Goal: Information Seeking & Learning: Learn about a topic

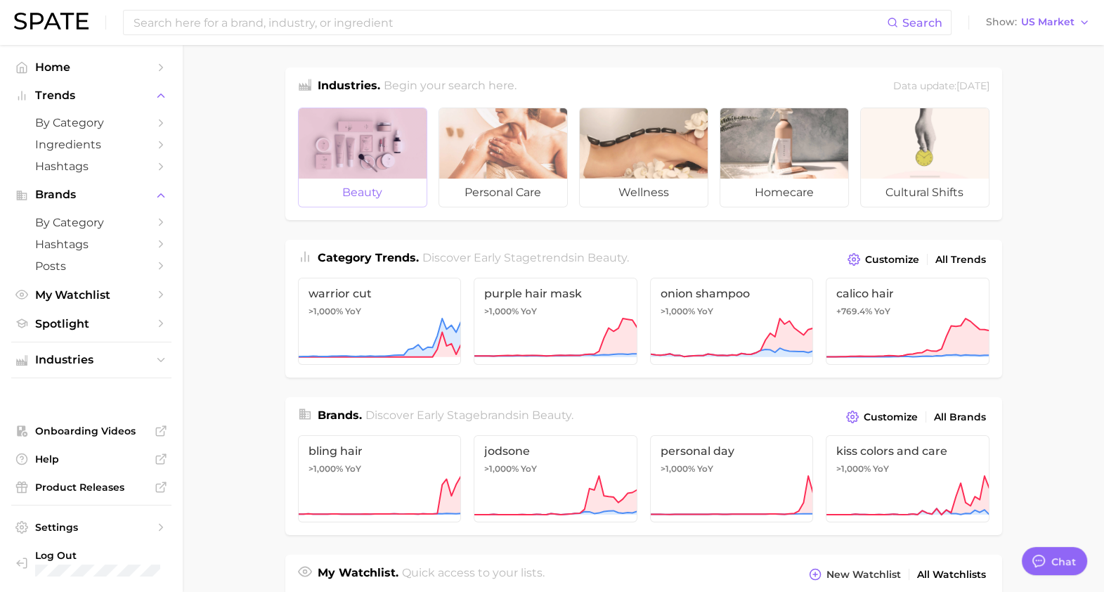
click at [353, 154] on div at bounding box center [363, 143] width 128 height 70
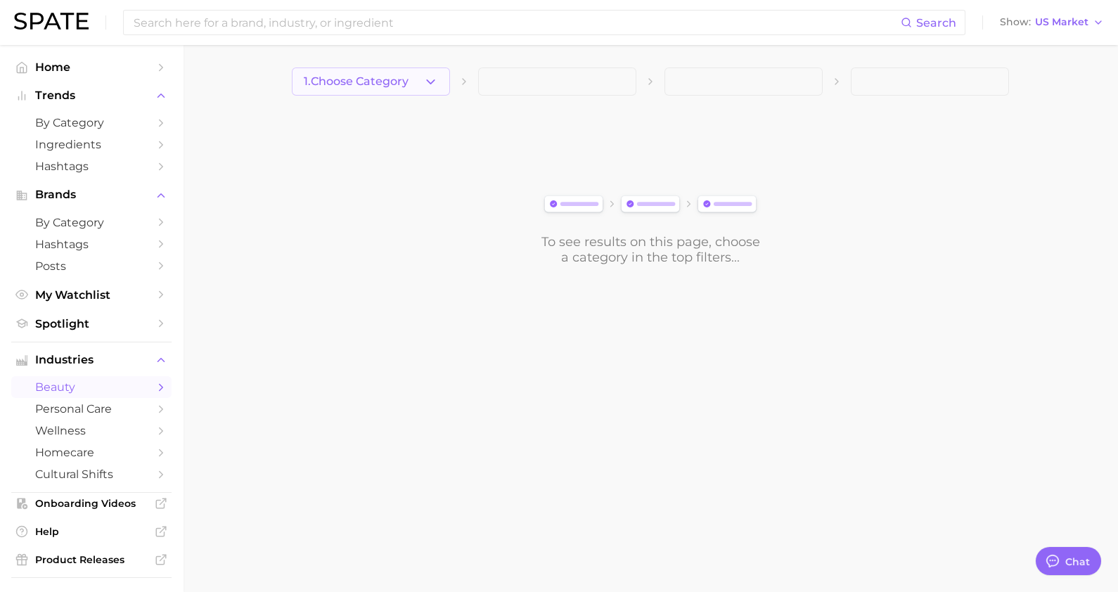
click at [432, 85] on icon "button" at bounding box center [430, 82] width 15 height 15
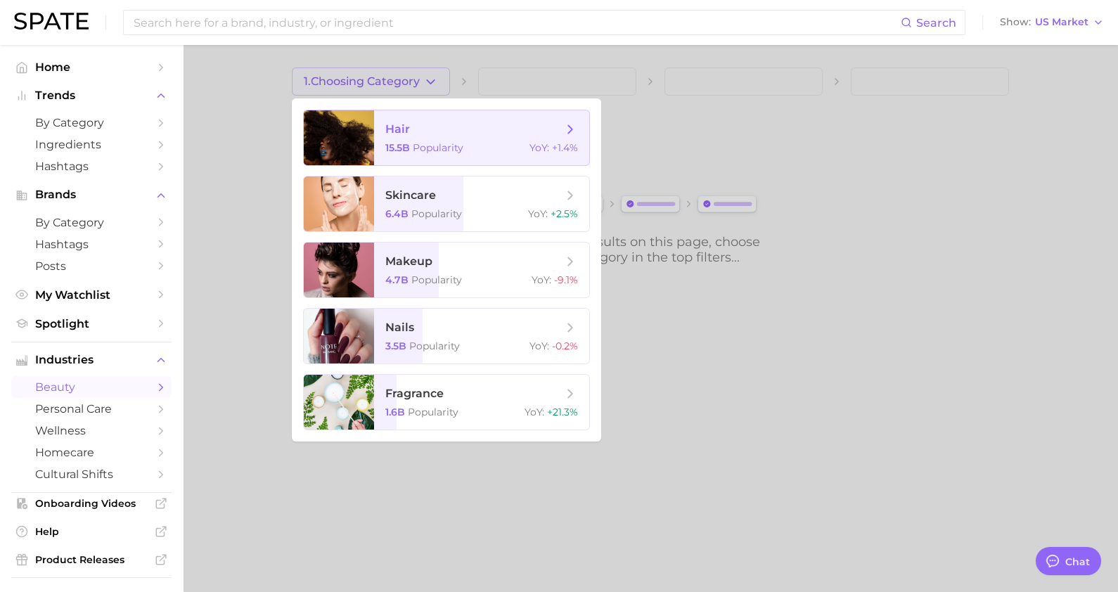
click at [397, 156] on span "hair 15.5b Popularity YoY : +1.4%" at bounding box center [481, 137] width 215 height 55
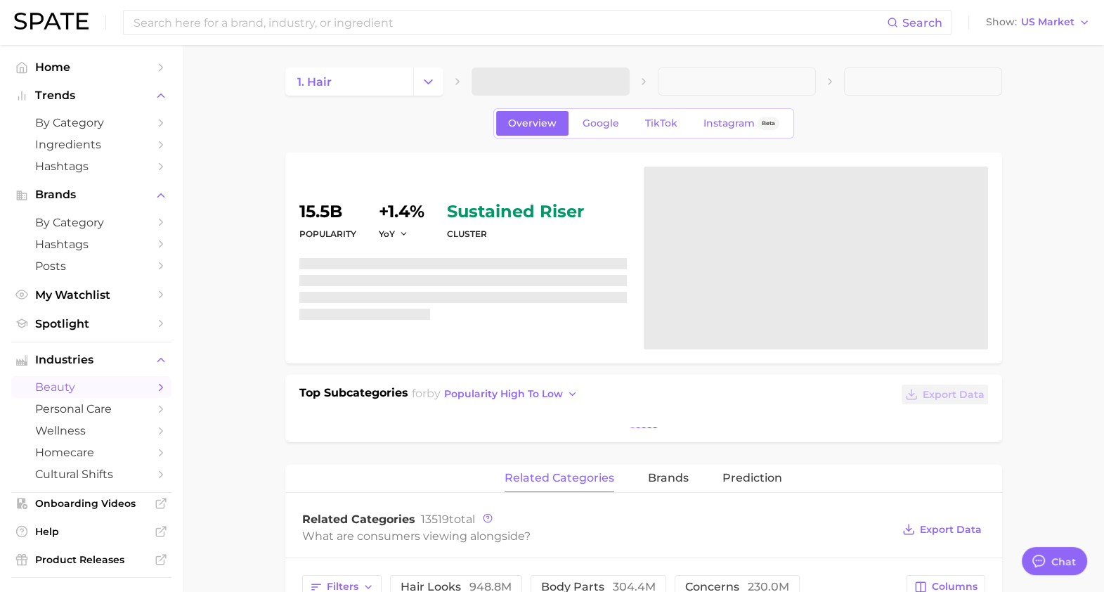
type textarea "x"
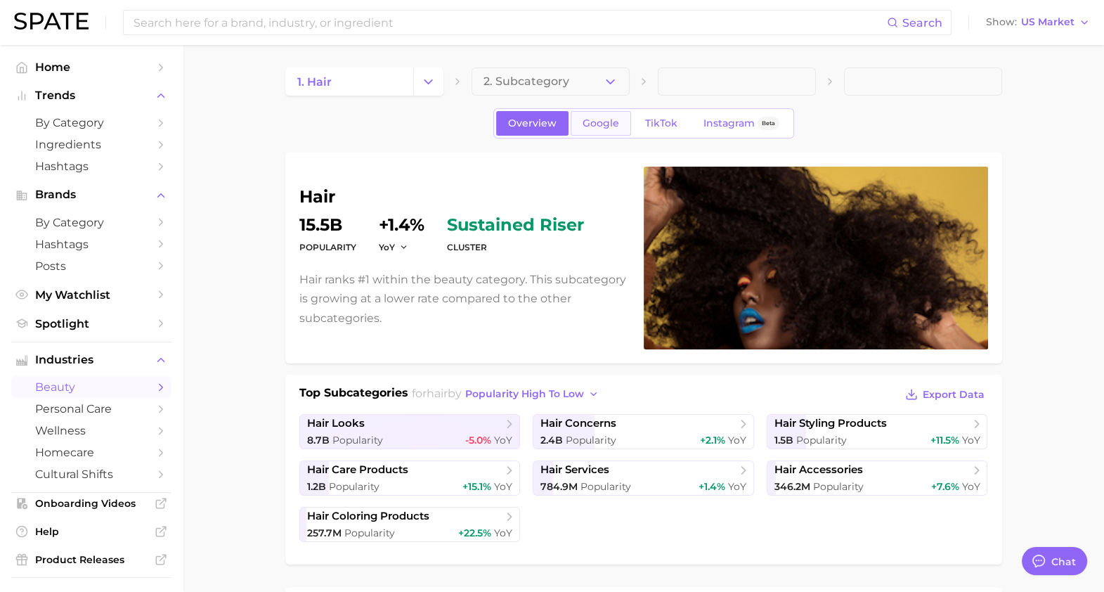
click at [593, 127] on span "Google" at bounding box center [601, 123] width 37 height 12
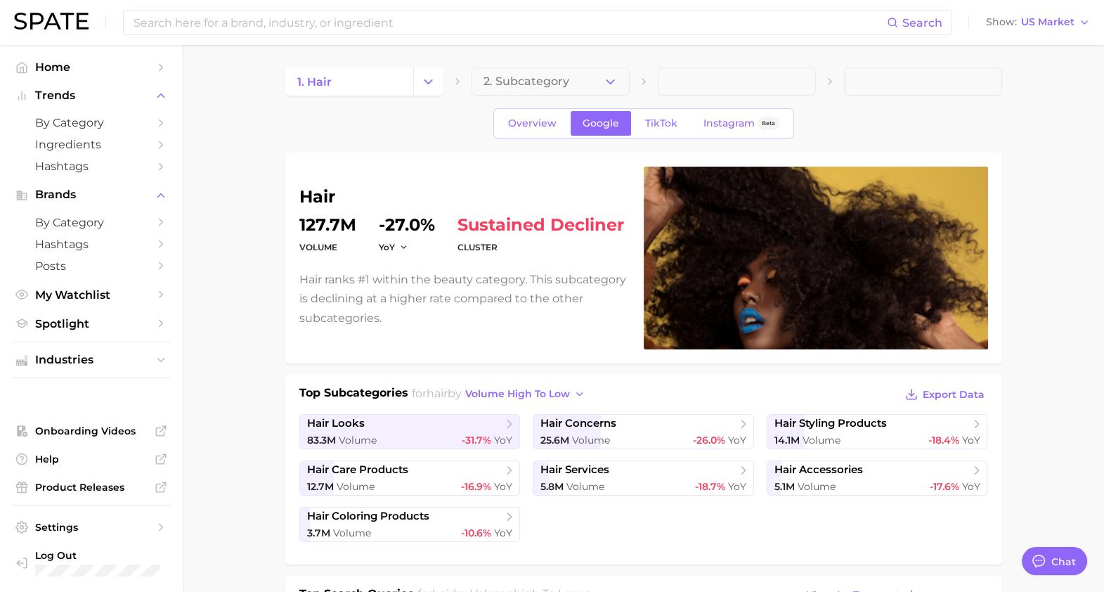
click at [761, 93] on span at bounding box center [737, 81] width 158 height 28
click at [606, 91] on button "2. Subcategory" at bounding box center [551, 81] width 158 height 28
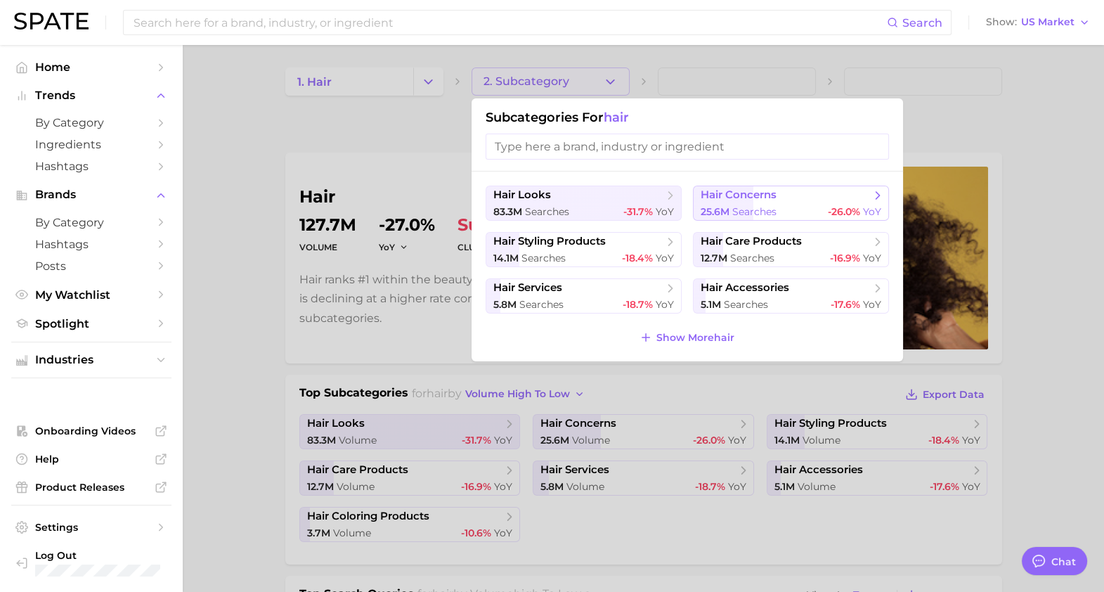
click at [755, 207] on span "searches" at bounding box center [754, 211] width 44 height 13
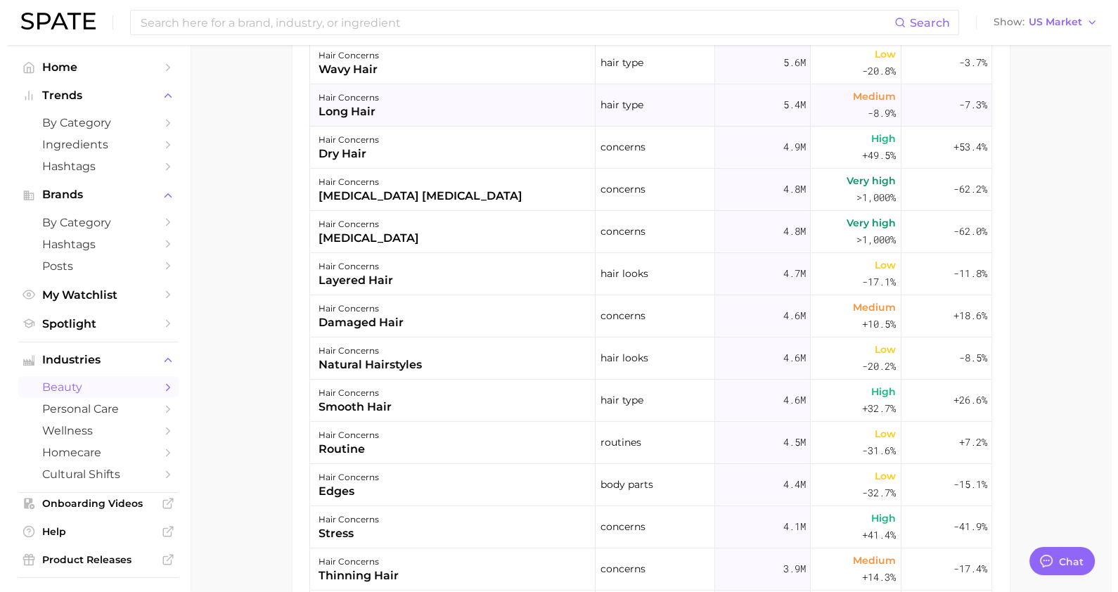
scroll to position [687, 0]
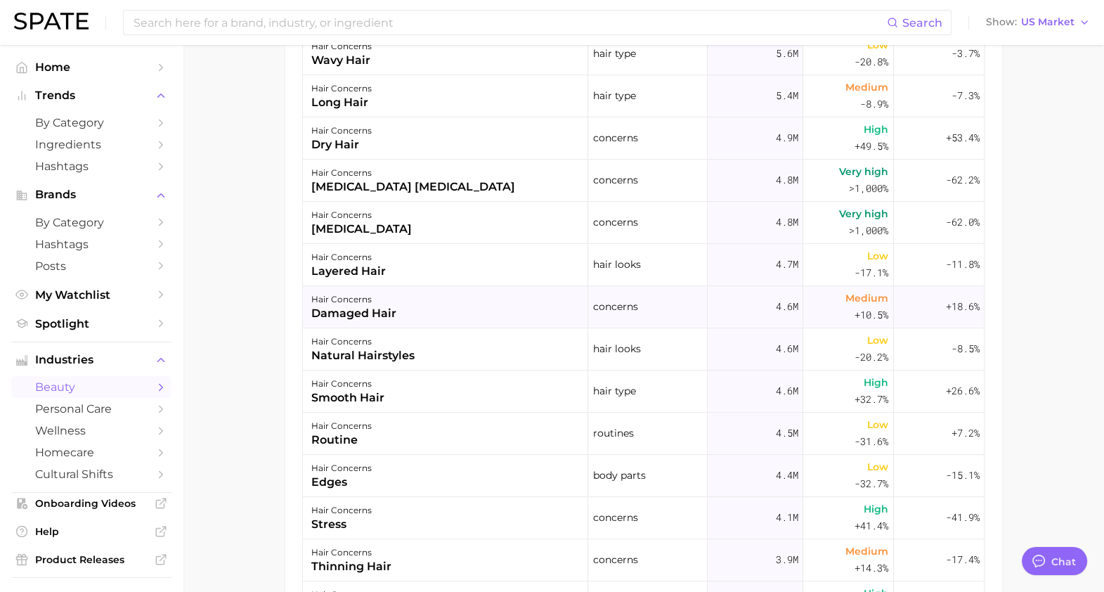
click at [399, 318] on div "hair concerns damaged hair" at bounding box center [445, 307] width 285 height 42
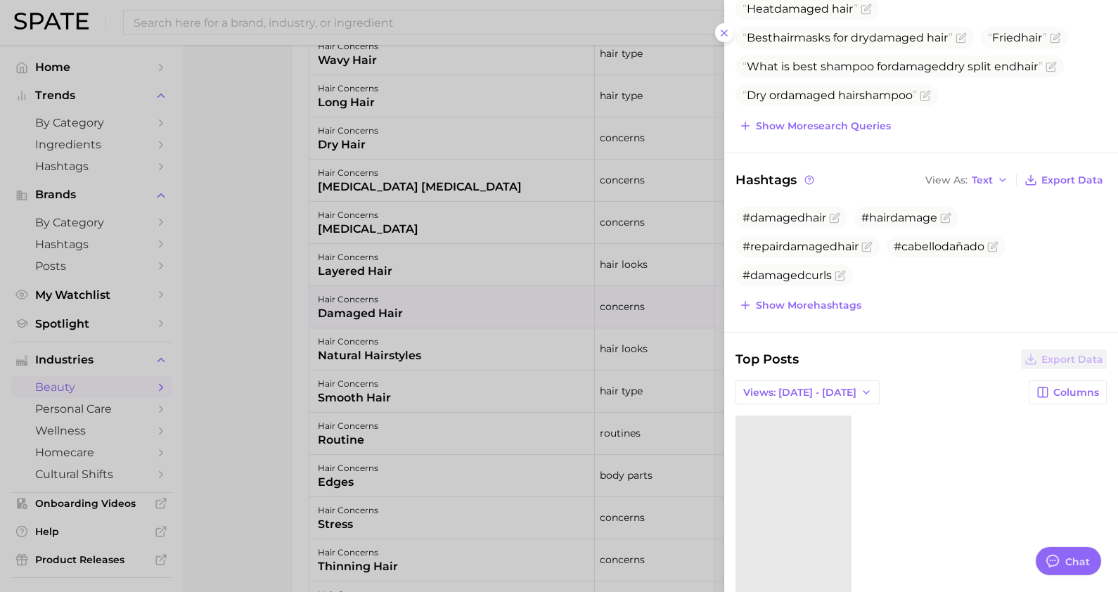
scroll to position [358, 0]
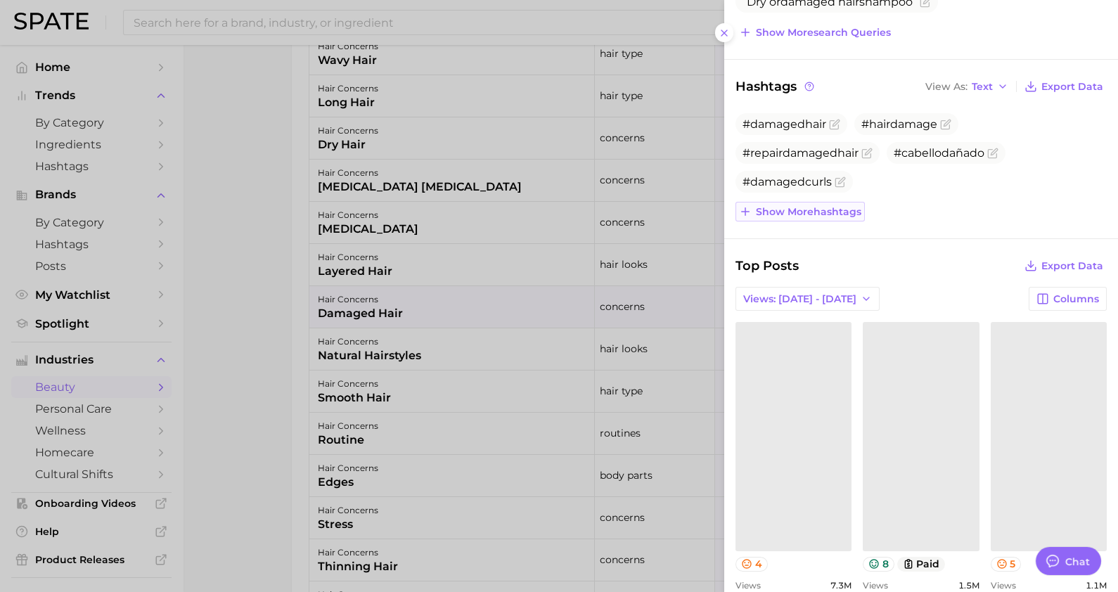
click at [813, 207] on span "Show more hashtags" at bounding box center [808, 212] width 105 height 12
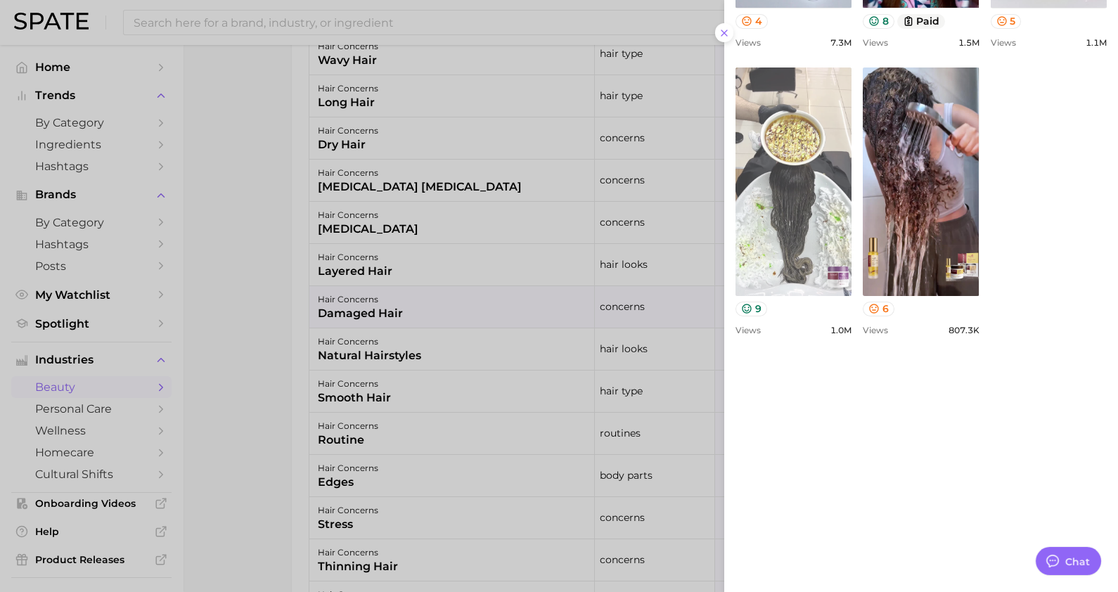
scroll to position [1035, 0]
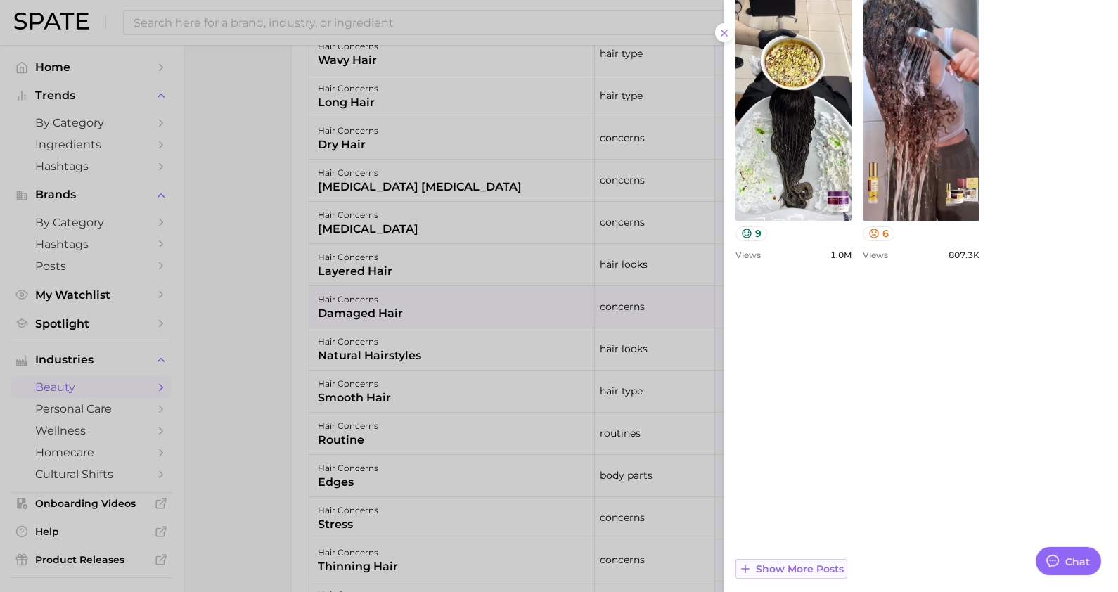
click at [813, 571] on span "Show more posts" at bounding box center [800, 569] width 88 height 12
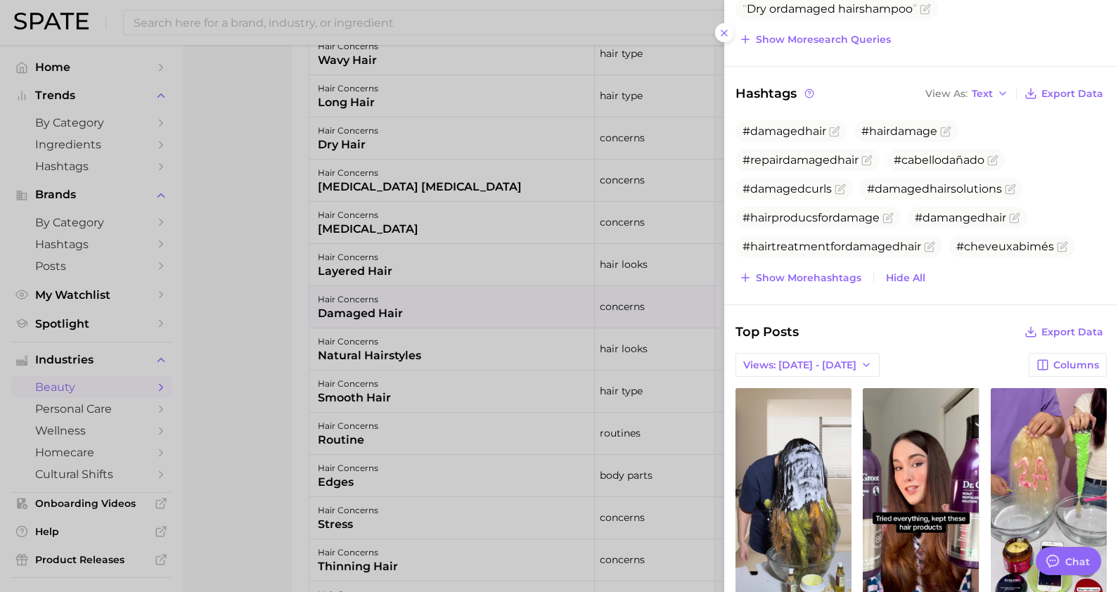
scroll to position [344, 0]
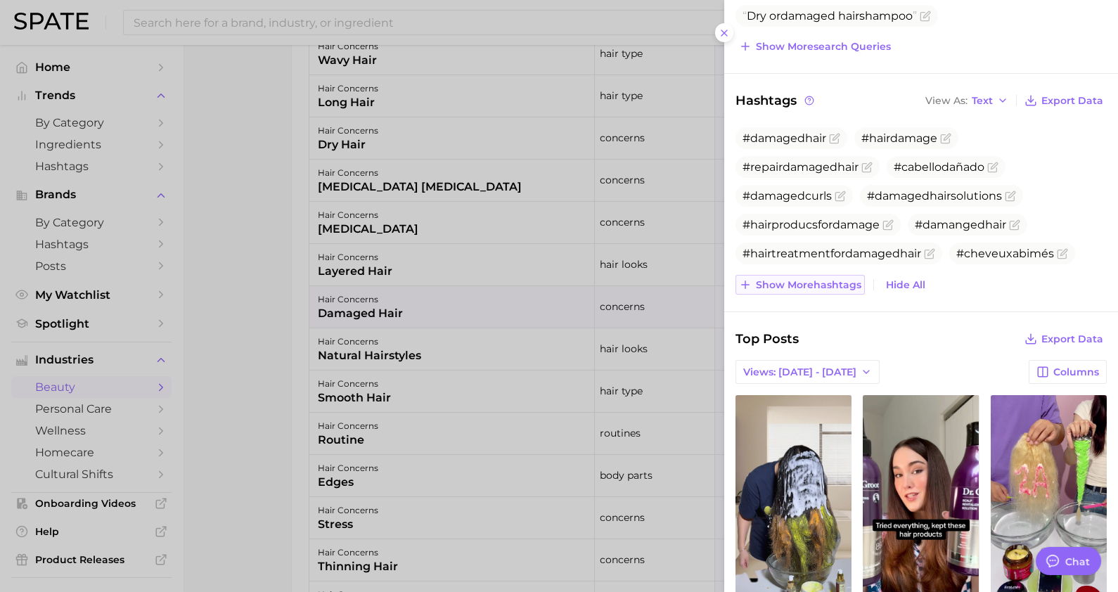
click at [813, 285] on span "Show more hashtags" at bounding box center [808, 285] width 105 height 12
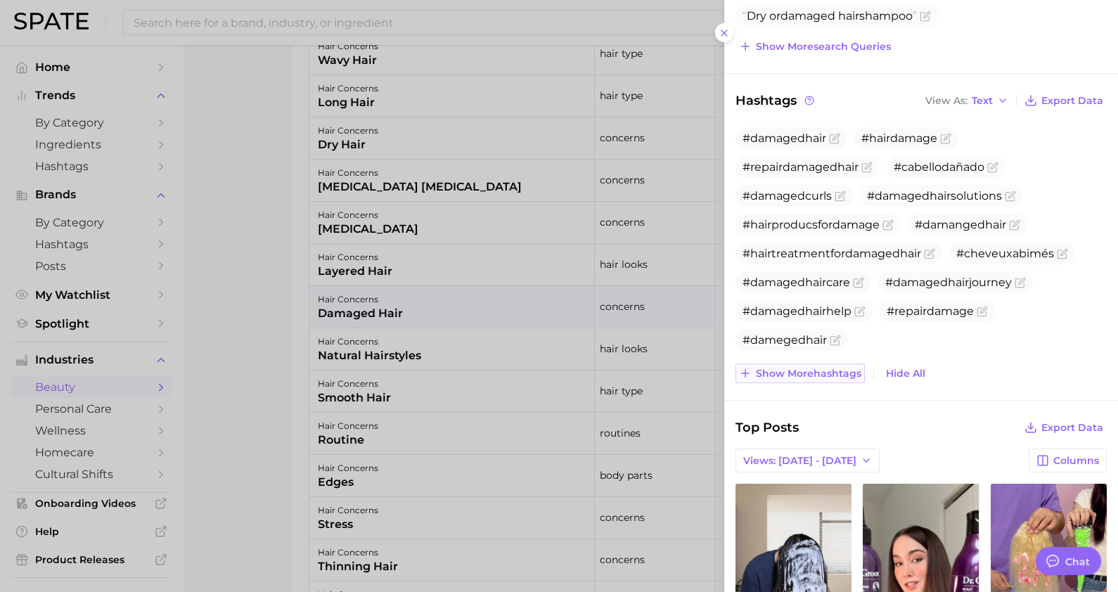
click at [798, 380] on button "Show more hashtags" at bounding box center [799, 373] width 129 height 20
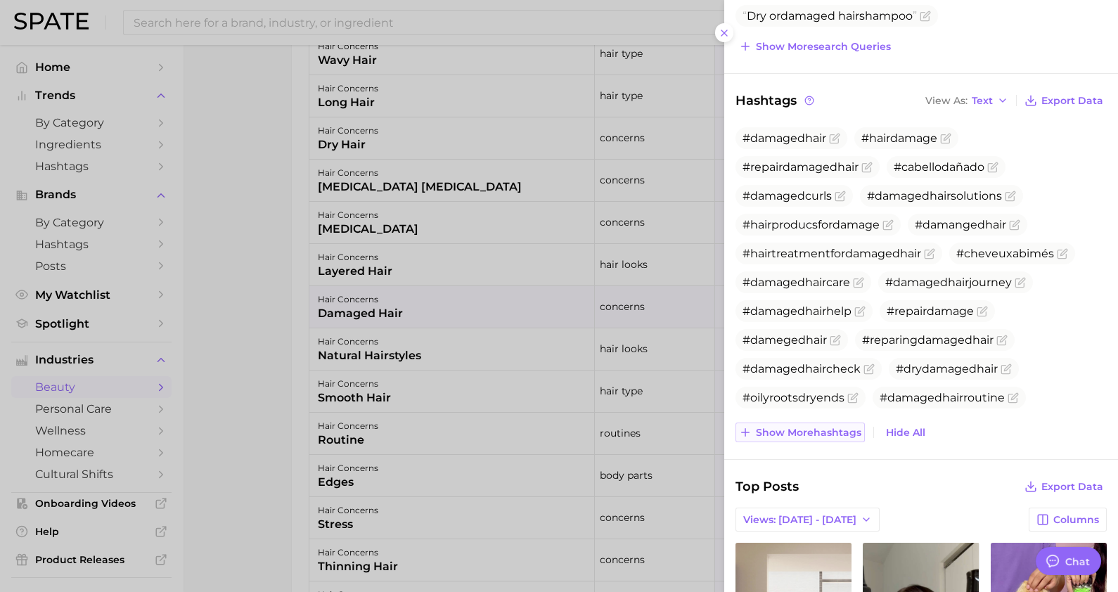
scroll to position [487, 0]
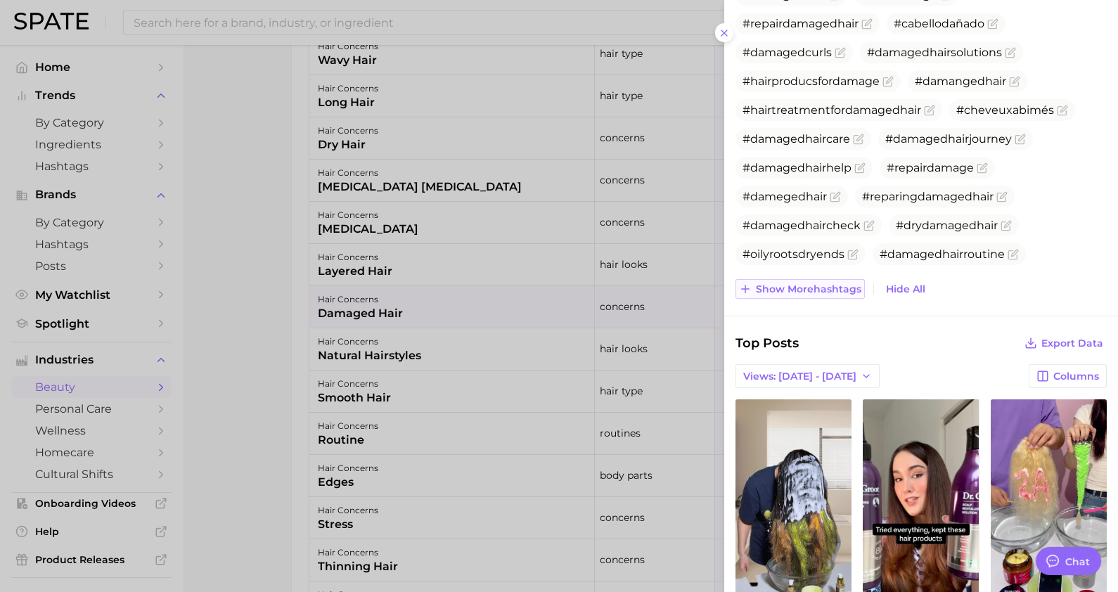
click at [792, 292] on button "Show more hashtags" at bounding box center [799, 289] width 129 height 20
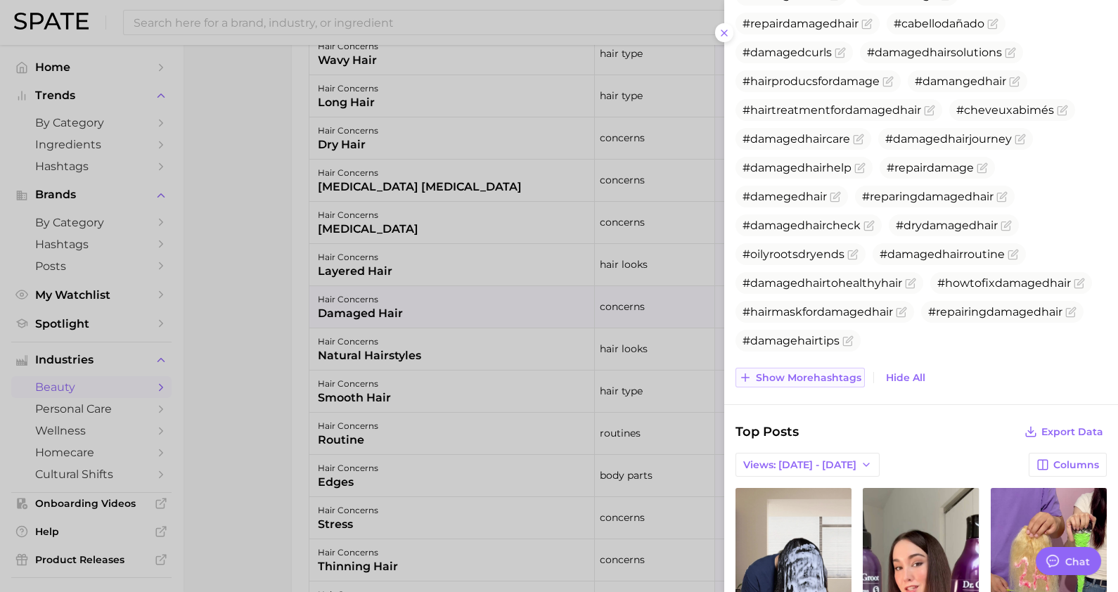
click at [822, 374] on span "Show more hashtags" at bounding box center [808, 378] width 105 height 12
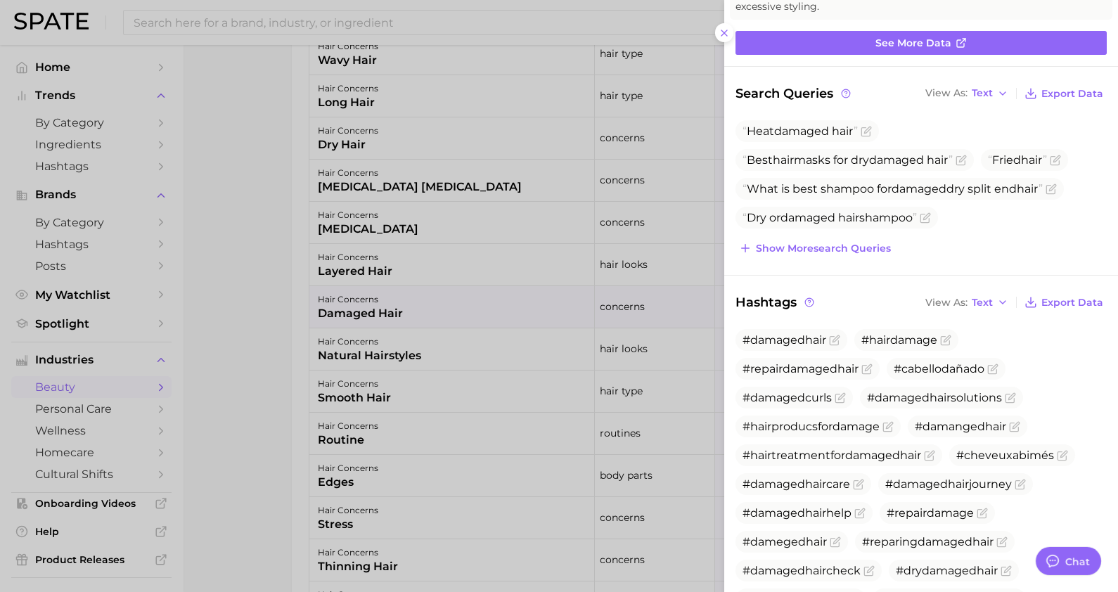
scroll to position [141, 0]
click at [833, 254] on button "Show more search queries" at bounding box center [814, 250] width 159 height 20
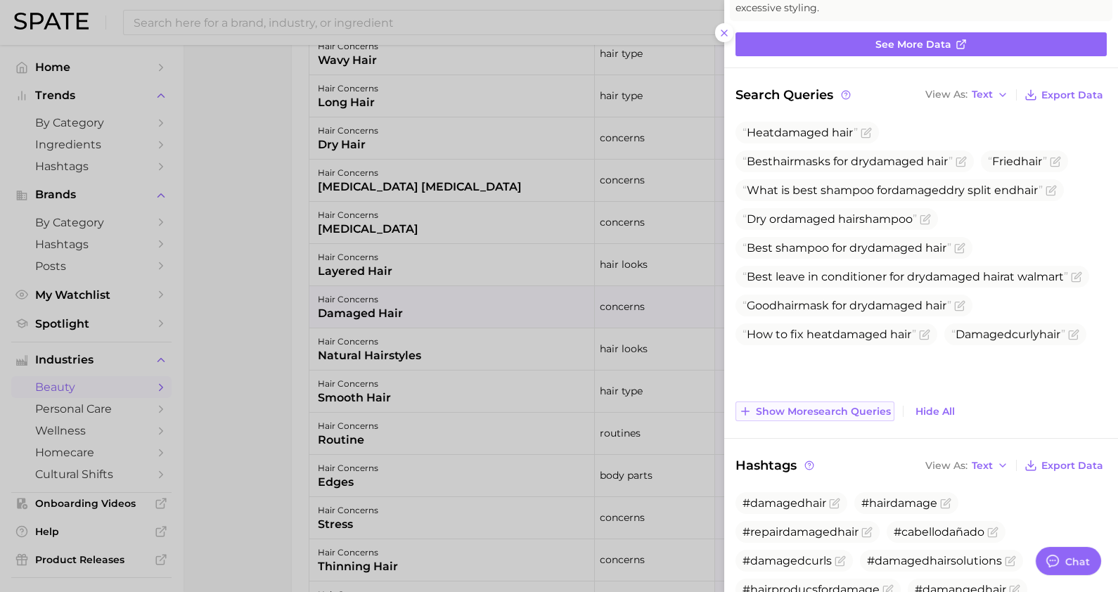
click at [818, 401] on button "Show more search queries" at bounding box center [814, 411] width 159 height 20
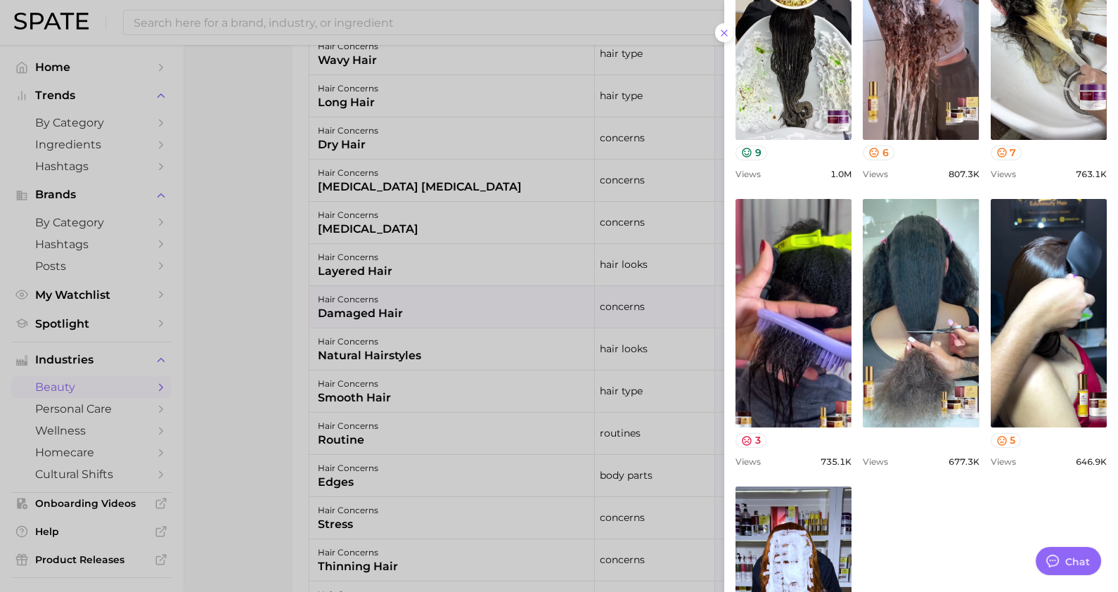
scroll to position [1749, 0]
